Goal: Navigation & Orientation: Find specific page/section

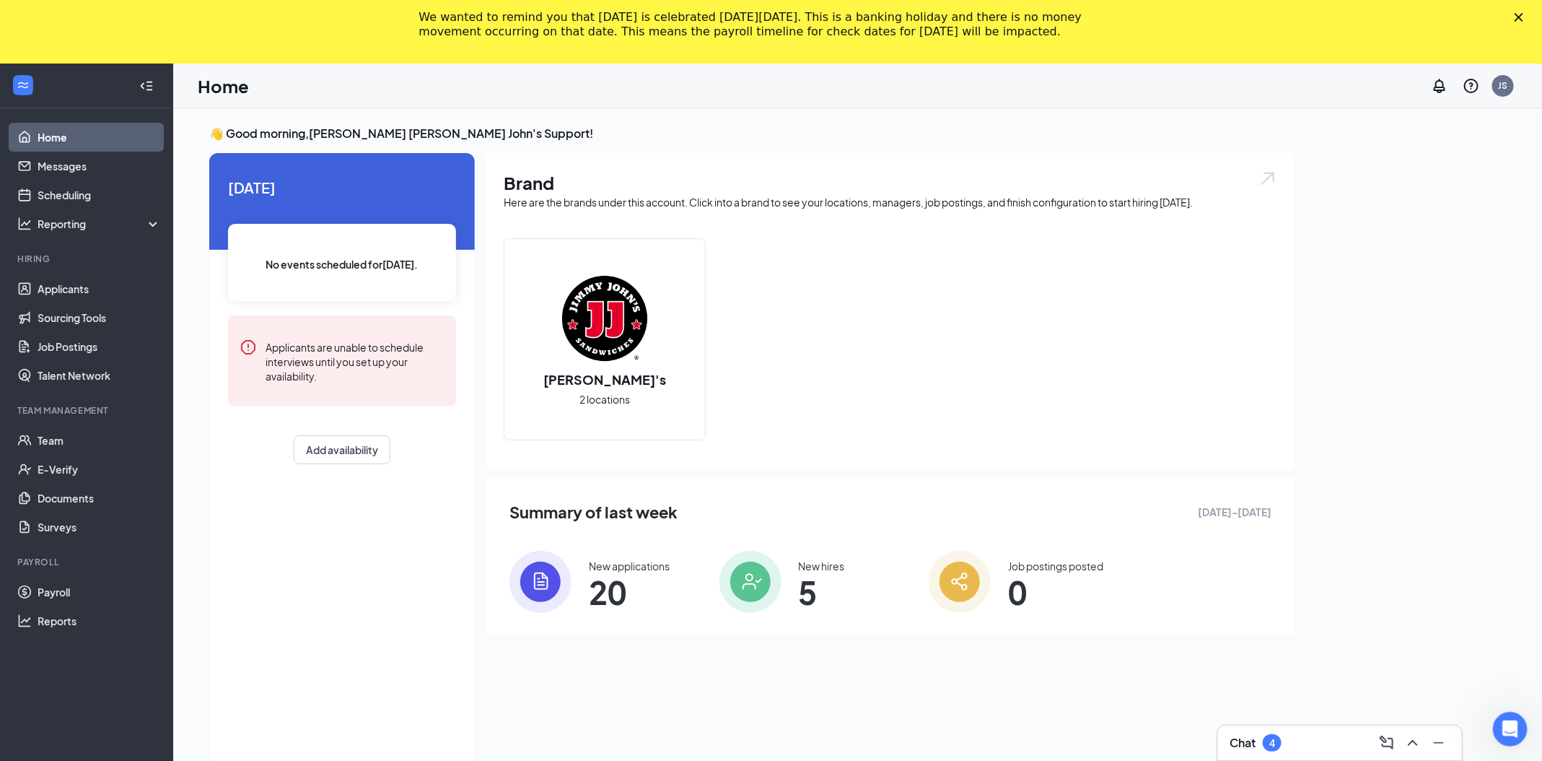
click at [1534, 8] on div "We wanted to remind you that [DATE] is celebrated [DATE][DATE]. This is a banki…" at bounding box center [771, 25] width 1542 height 38
click at [1524, 15] on icon "Close" at bounding box center [1519, 17] width 9 height 9
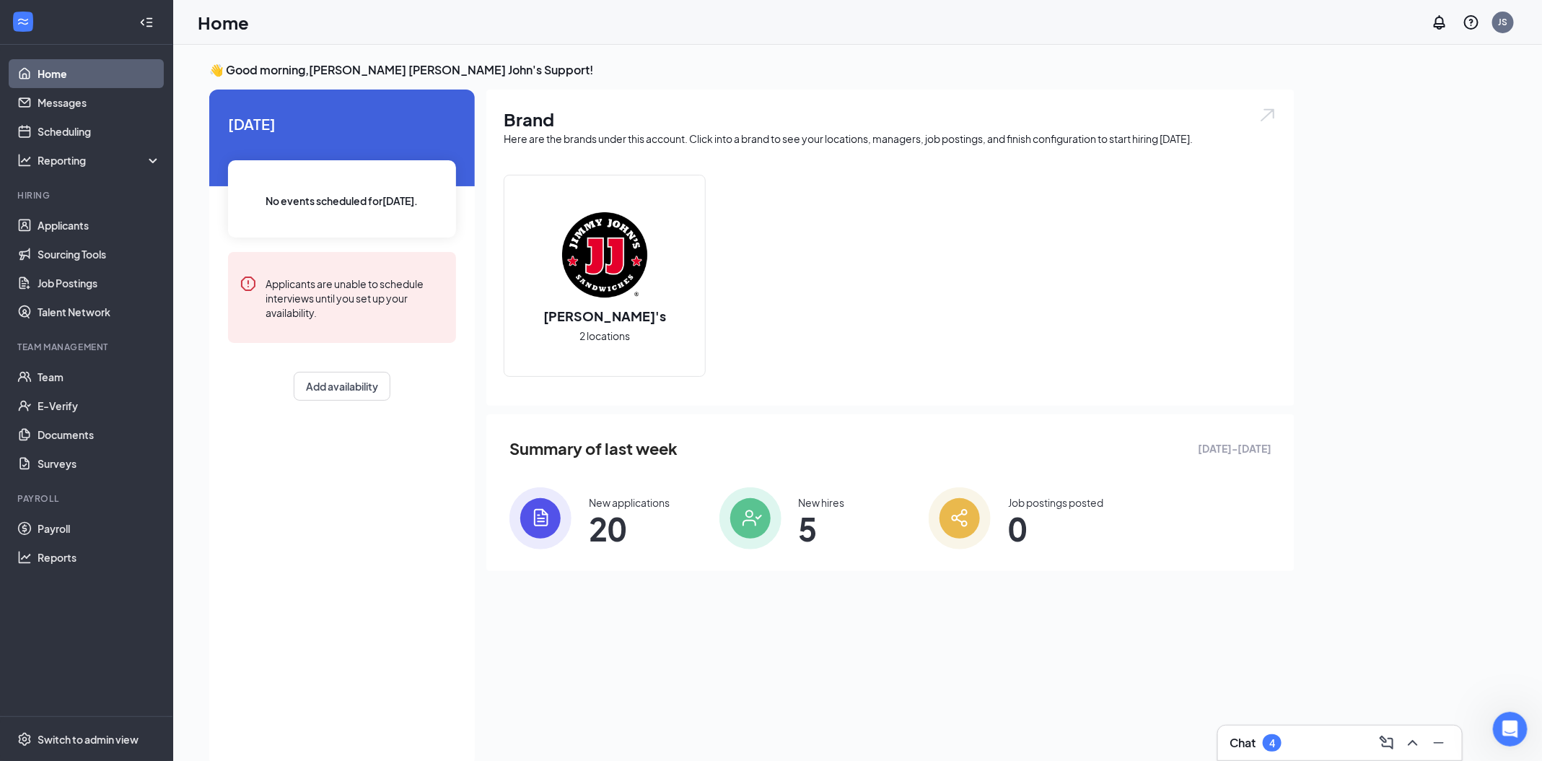
scroll to position [30, 0]
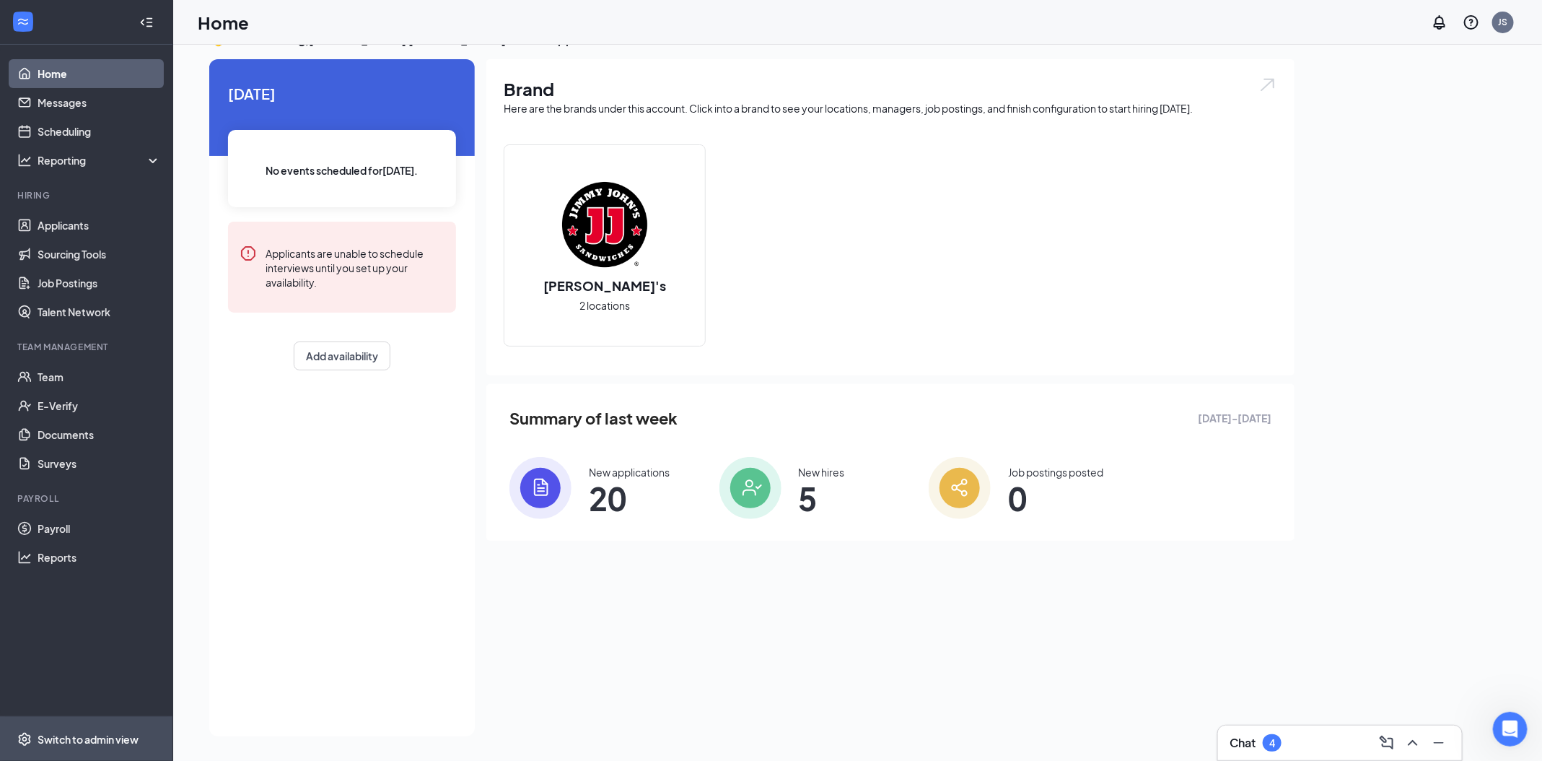
click at [107, 738] on div "Switch to admin view" at bounding box center [88, 739] width 101 height 14
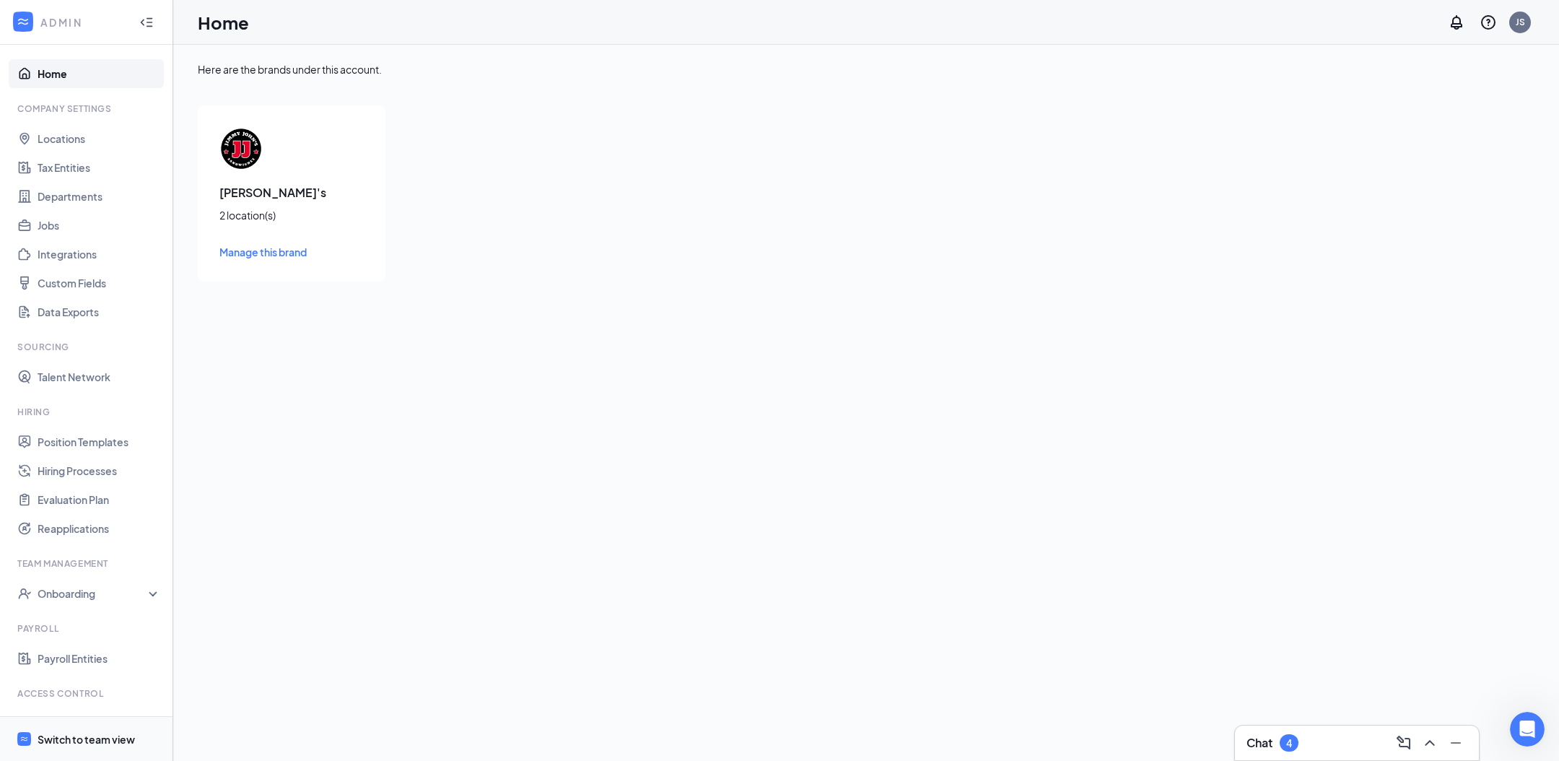
click at [66, 745] on div "Switch to team view" at bounding box center [86, 739] width 97 height 14
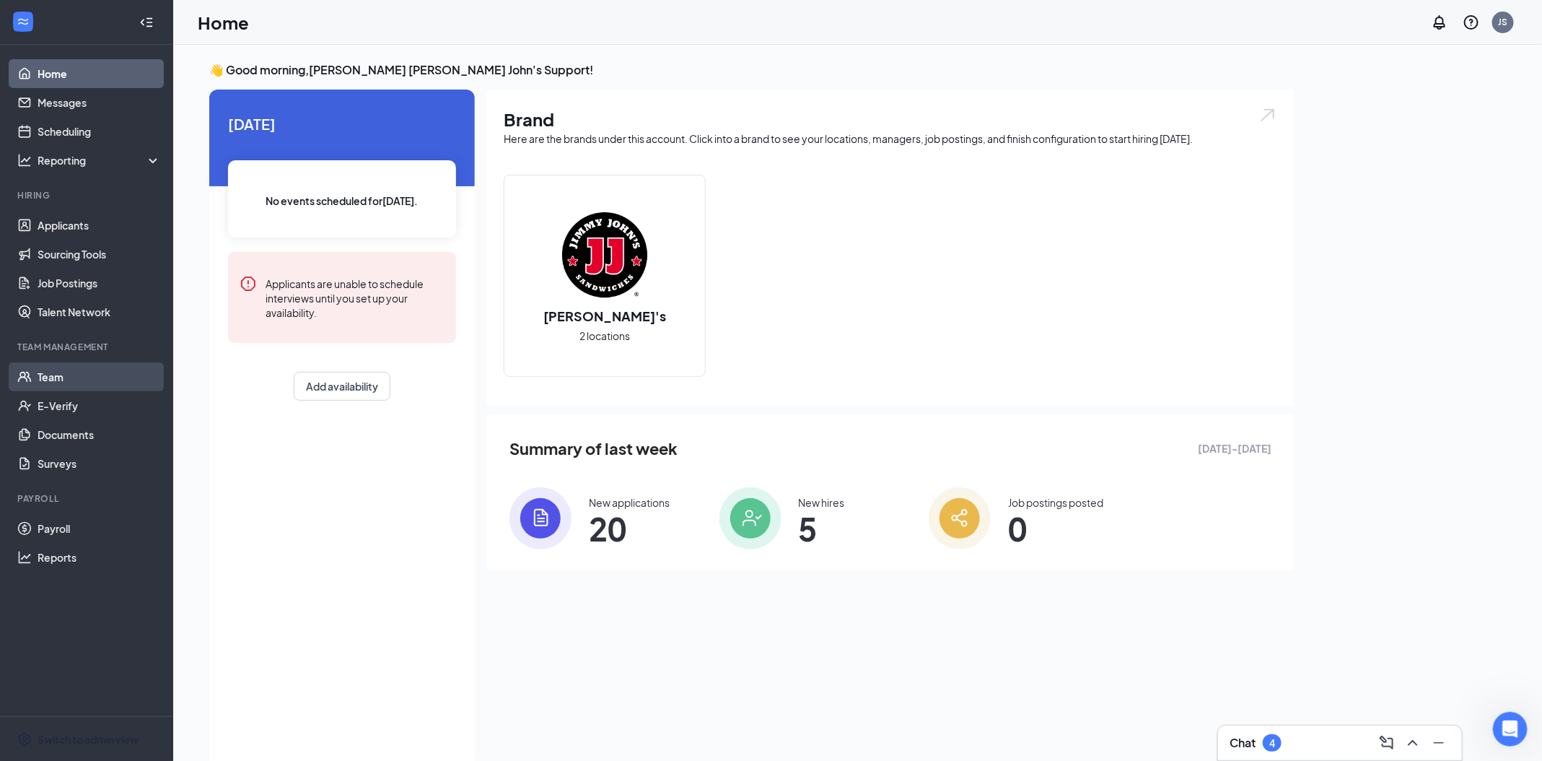
click at [58, 374] on link "Team" at bounding box center [99, 376] width 123 height 29
